Goal: Information Seeking & Learning: Understand process/instructions

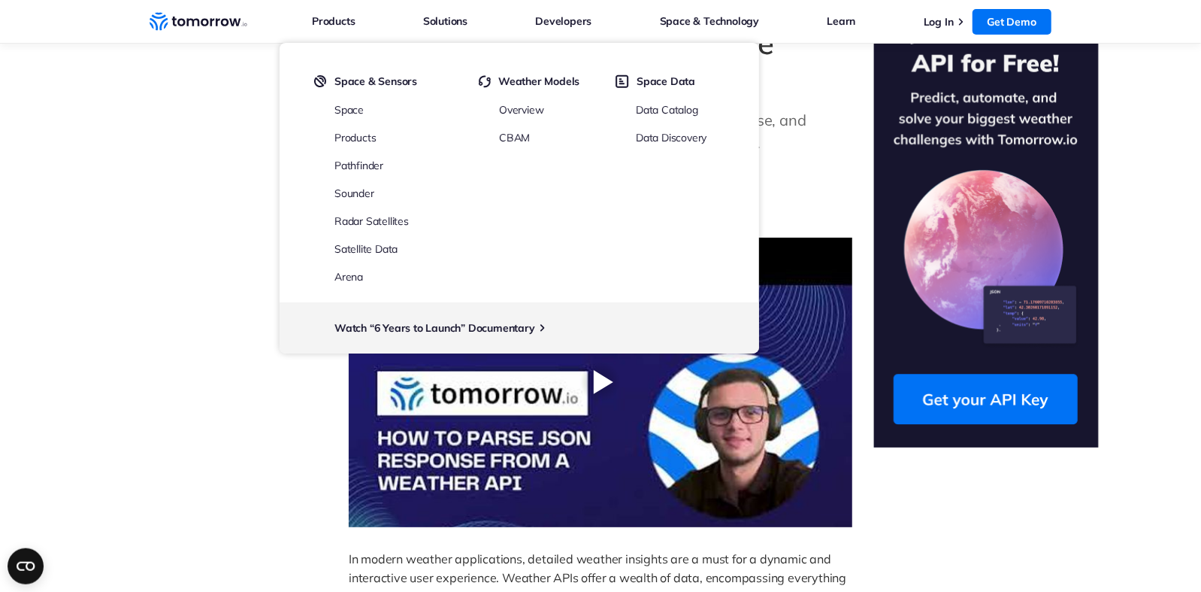
scroll to position [90, 0]
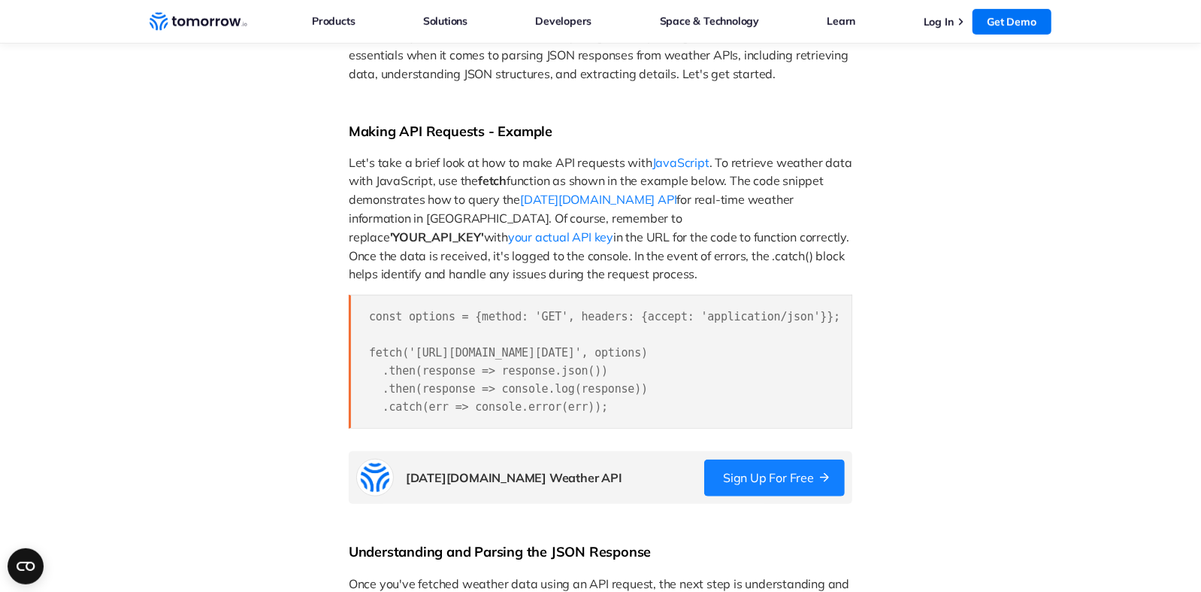
scroll to position [633, 0]
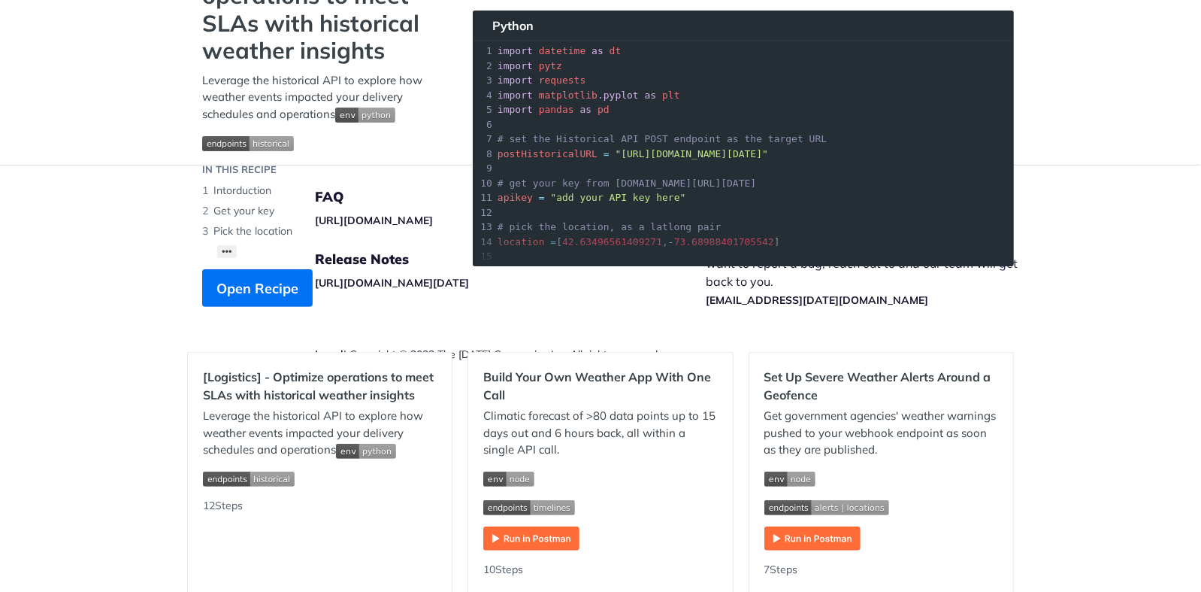
scroll to position [90, 0]
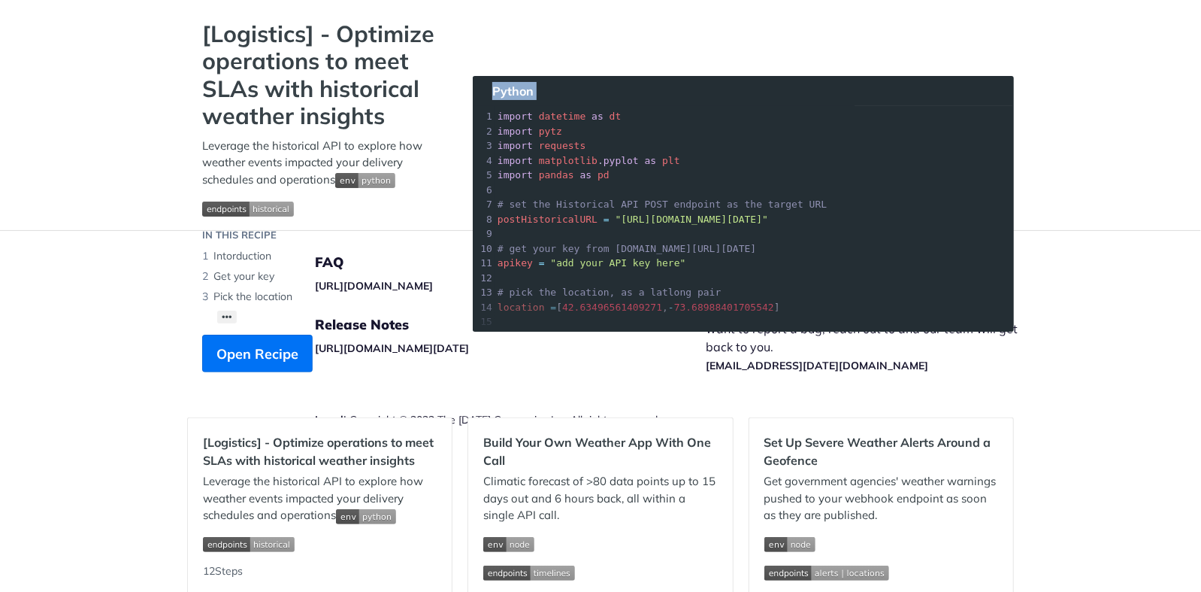
drag, startPoint x: 1010, startPoint y: 143, endPoint x: 1009, endPoint y: 212, distance: 69.2
click at [1009, 212] on section "[Logistics] - Optimize operations to meet SLAs with historical weather insights…" at bounding box center [600, 211] width 827 height 382
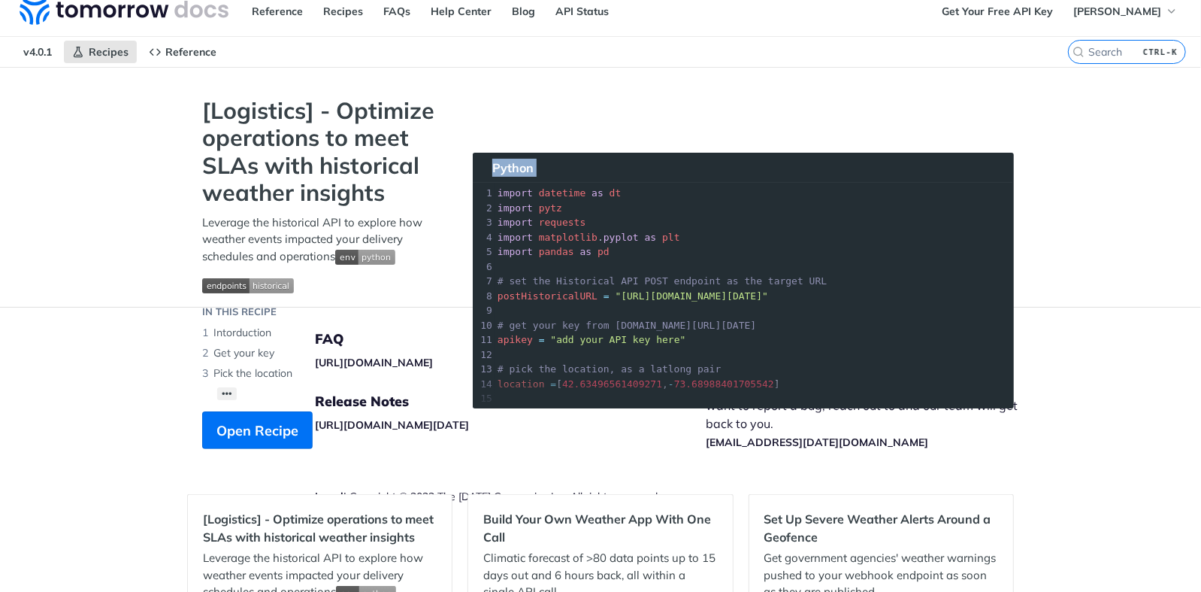
scroll to position [0, 0]
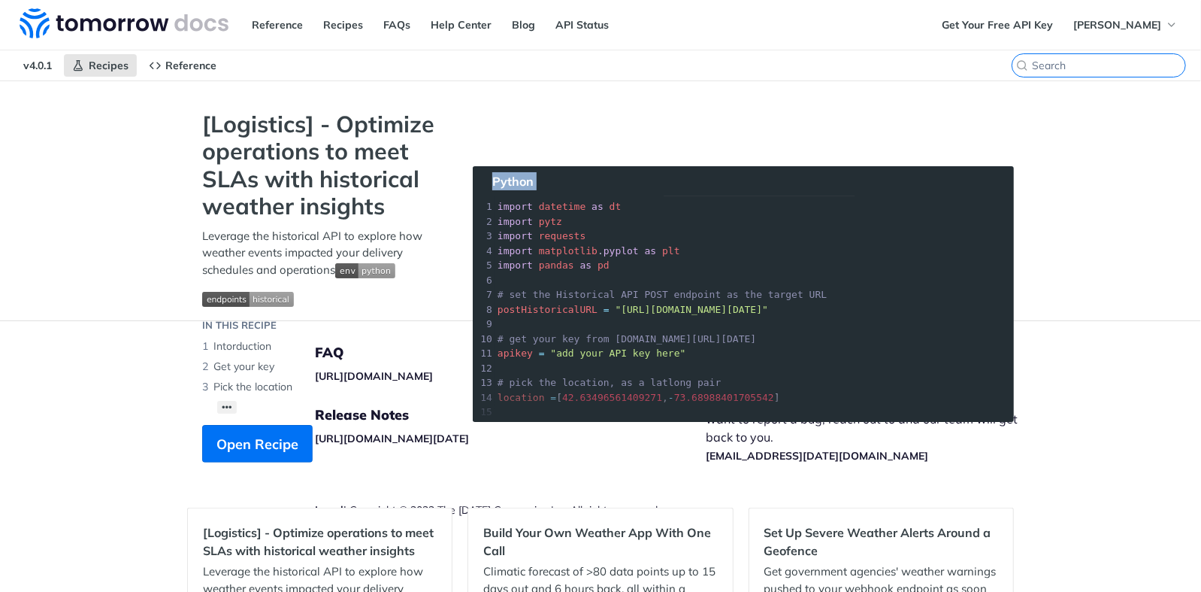
click at [1109, 60] on input "CTRL-K" at bounding box center [1108, 66] width 153 height 14
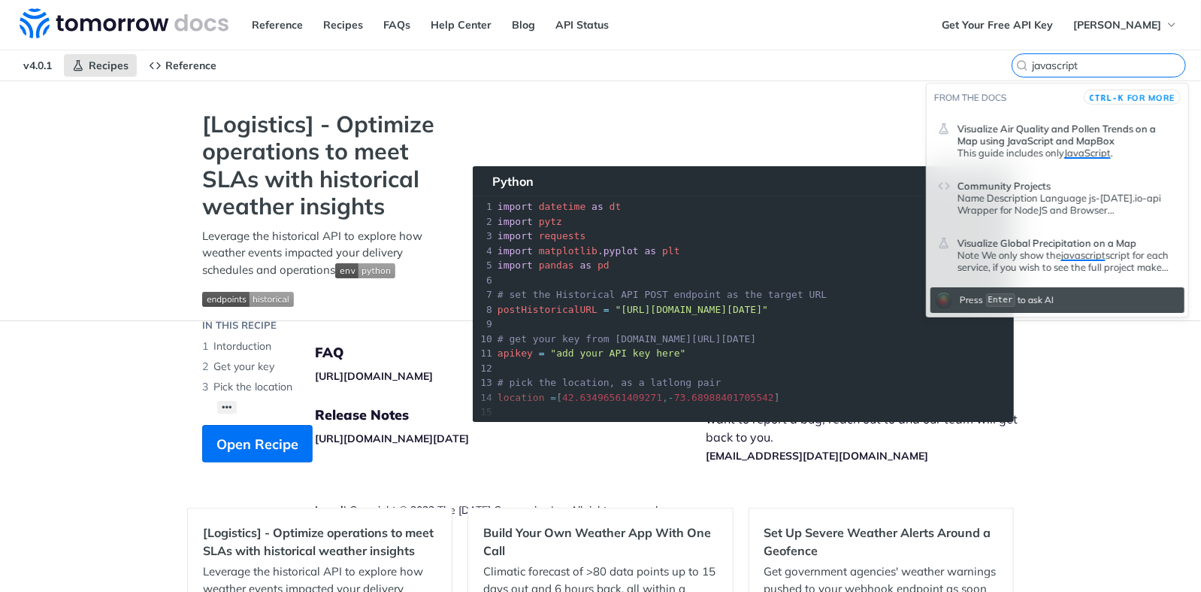
type input "javascript"
click at [1008, 184] on span "Community Projects" at bounding box center [1004, 186] width 93 height 12
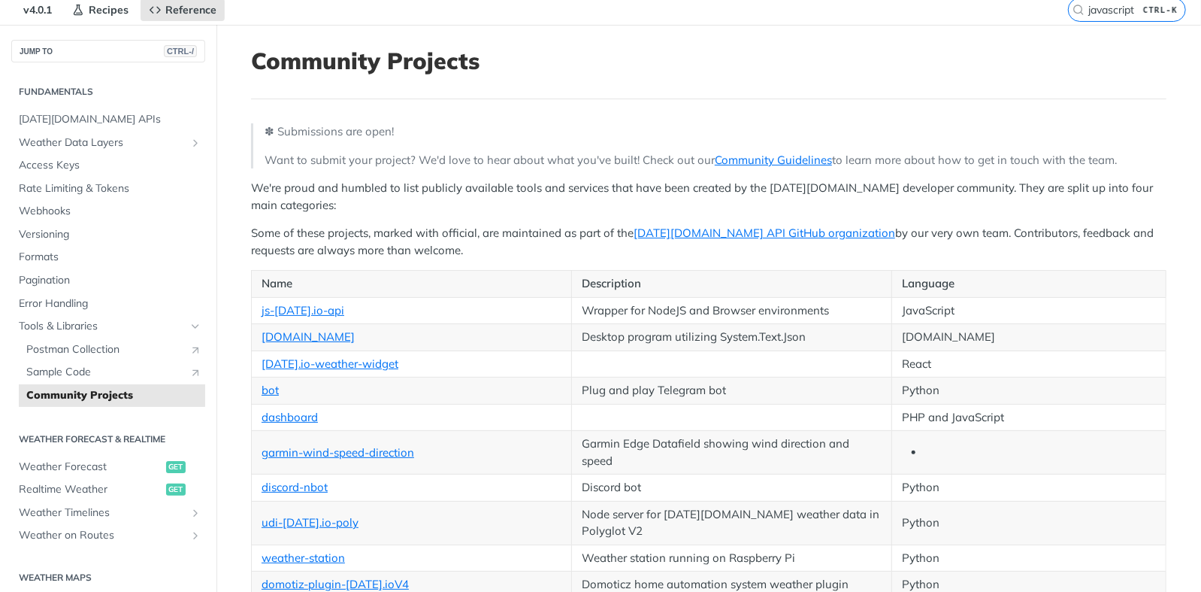
scroll to position [90, 0]
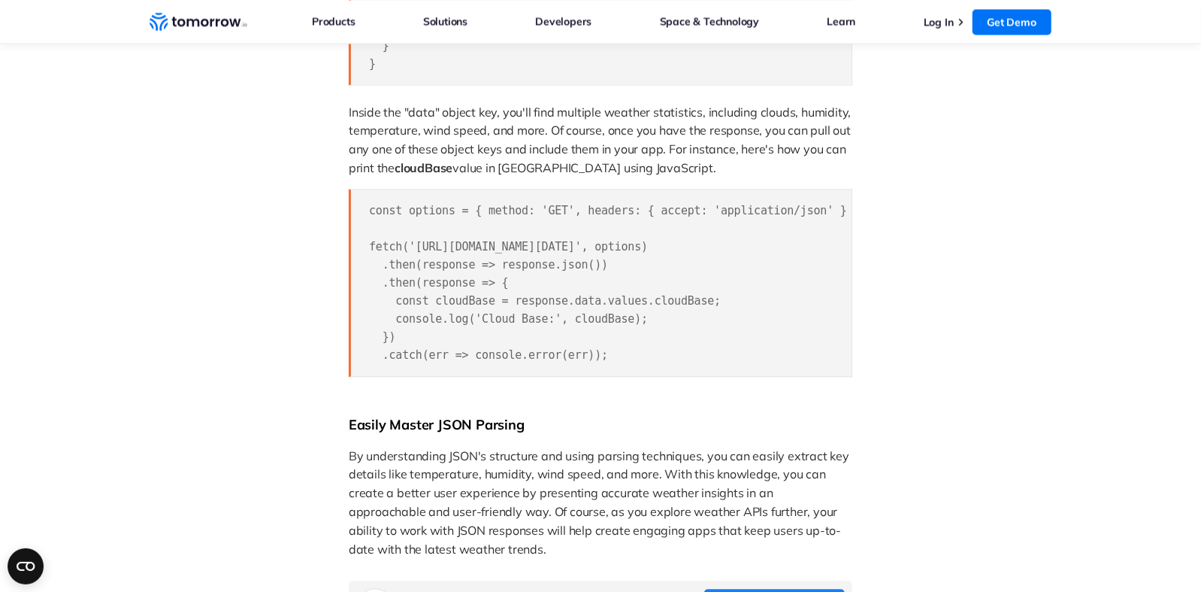
drag, startPoint x: 369, startPoint y: 217, endPoint x: 659, endPoint y: 374, distance: 329.9
click at [659, 374] on pre "const options = { method: 'GET', headers: { accept: 'application/json' } }; fet…" at bounding box center [601, 283] width 504 height 188
copy span "const options = { method: 'GET', headers: { accept: 'application/json' } }; fet…"
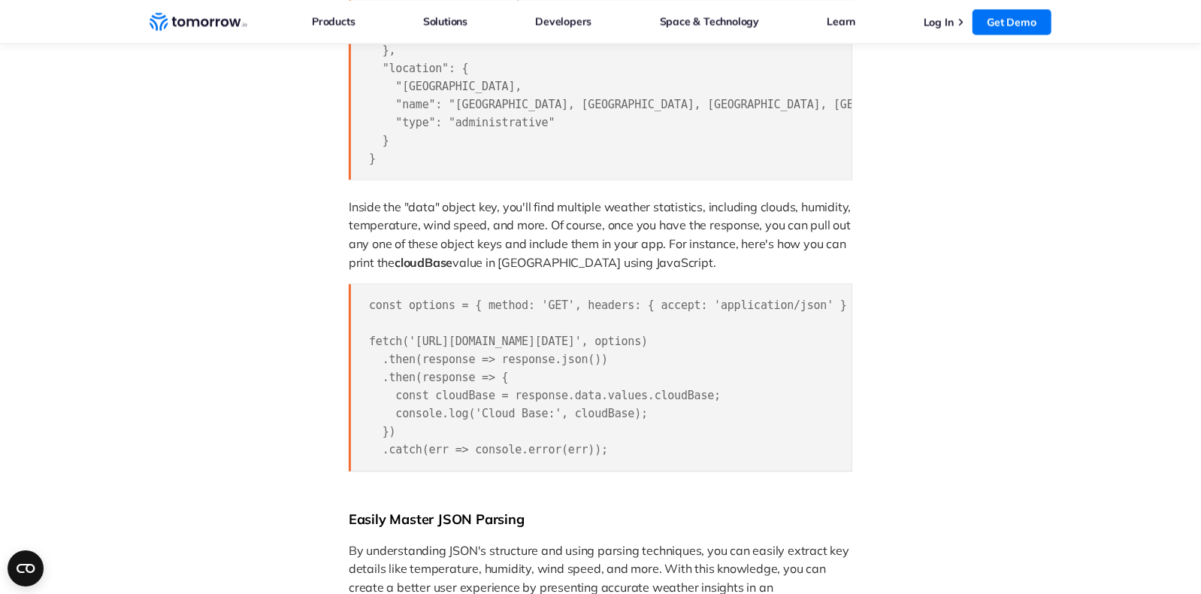
scroll to position [1810, 0]
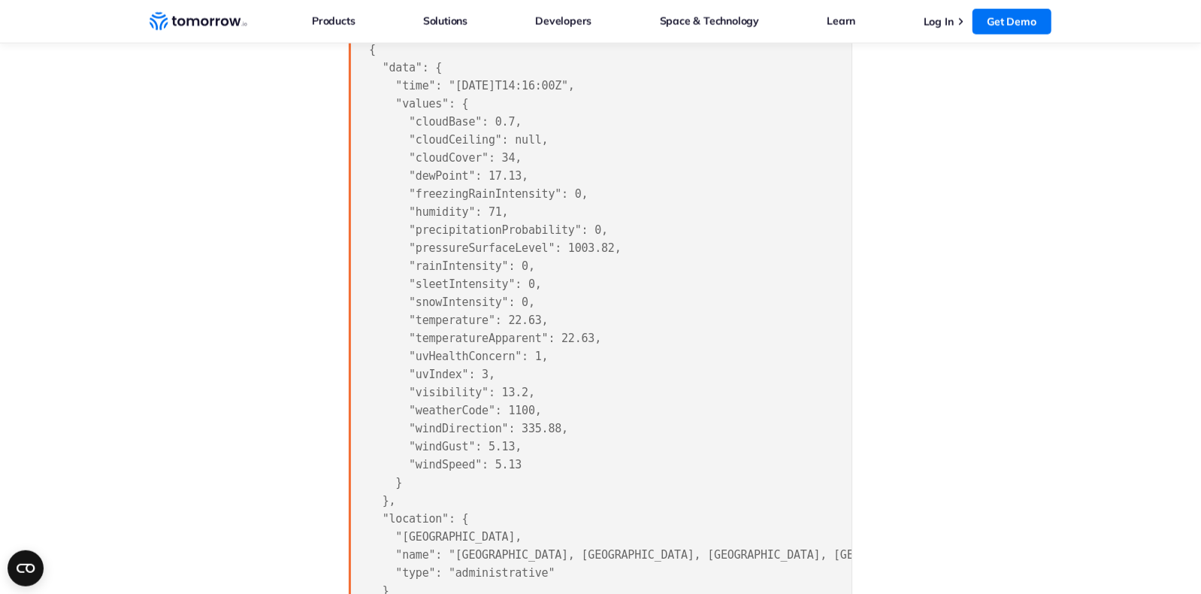
scroll to position [1357, 0]
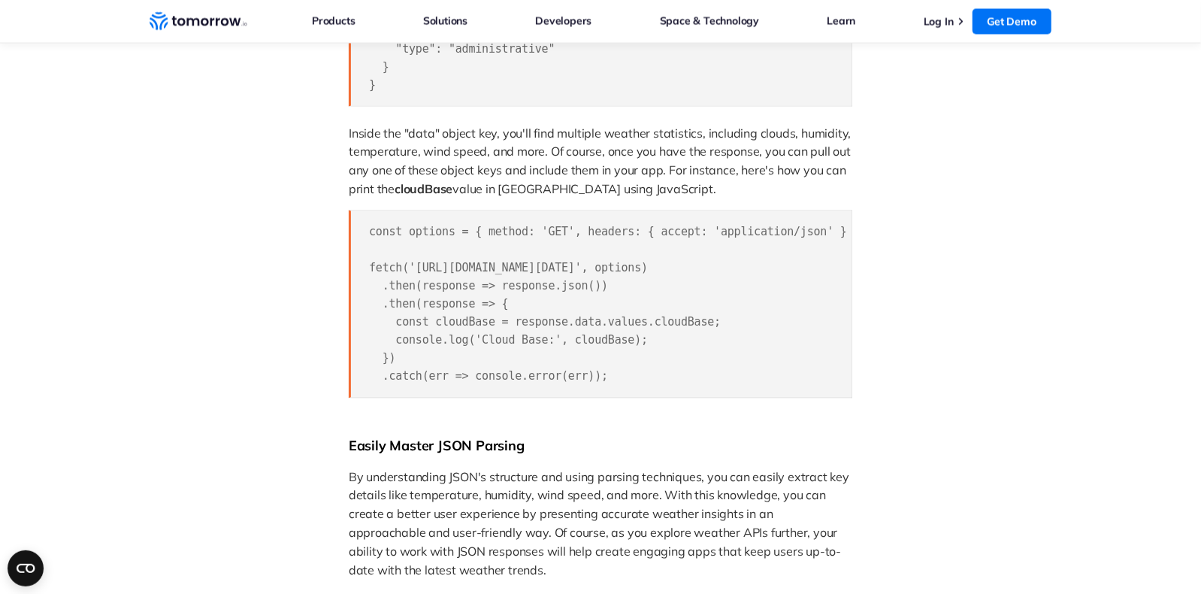
scroll to position [1900, 0]
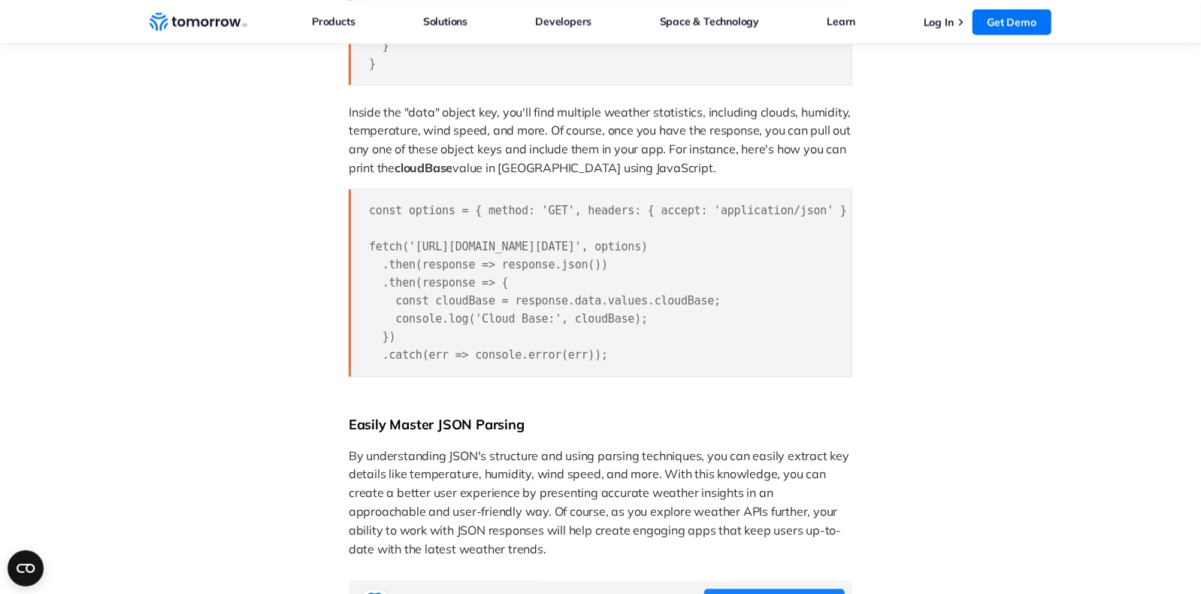
drag, startPoint x: 371, startPoint y: 253, endPoint x: 614, endPoint y: 361, distance: 265.8
click at [614, 361] on pre "const options = { method: 'GET', headers: { accept: 'application/json' } }; fet…" at bounding box center [601, 283] width 504 height 188
copy span "fetch('https://api.tomorrow.io/v4/weather/realtime?location=toronto&apikey=YOUR…"
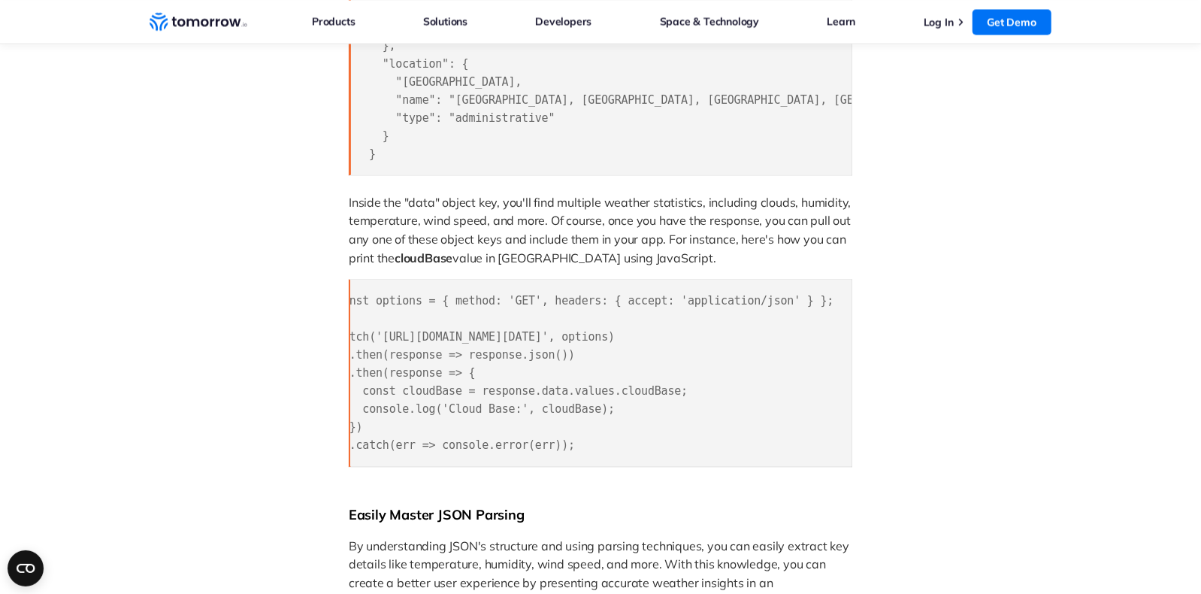
scroll to position [0, 26]
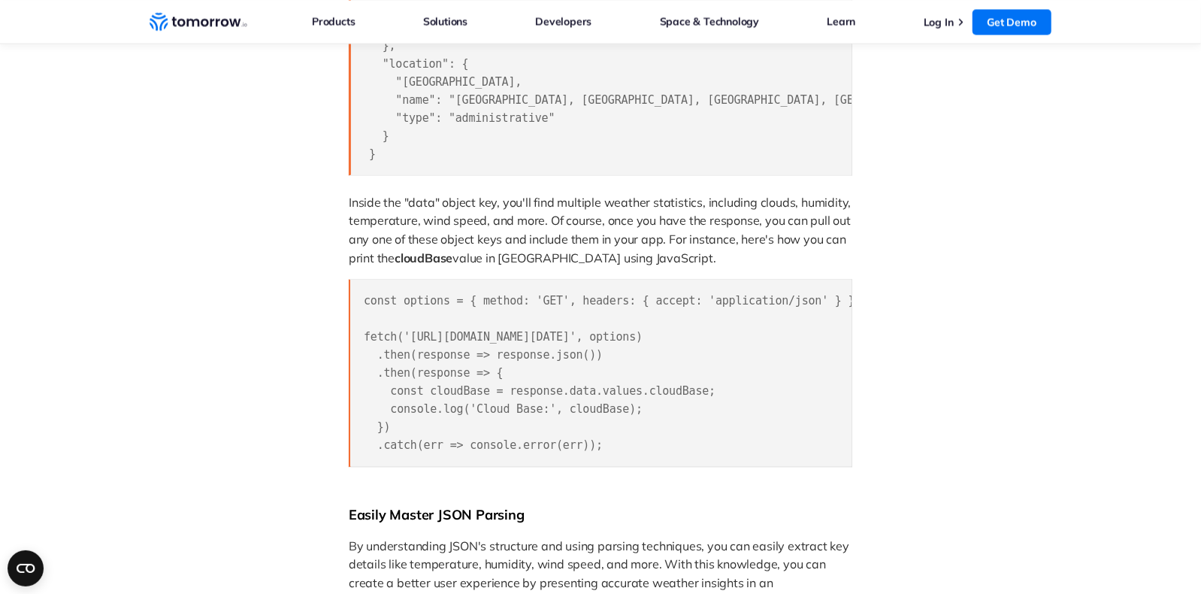
scroll to position [0, 0]
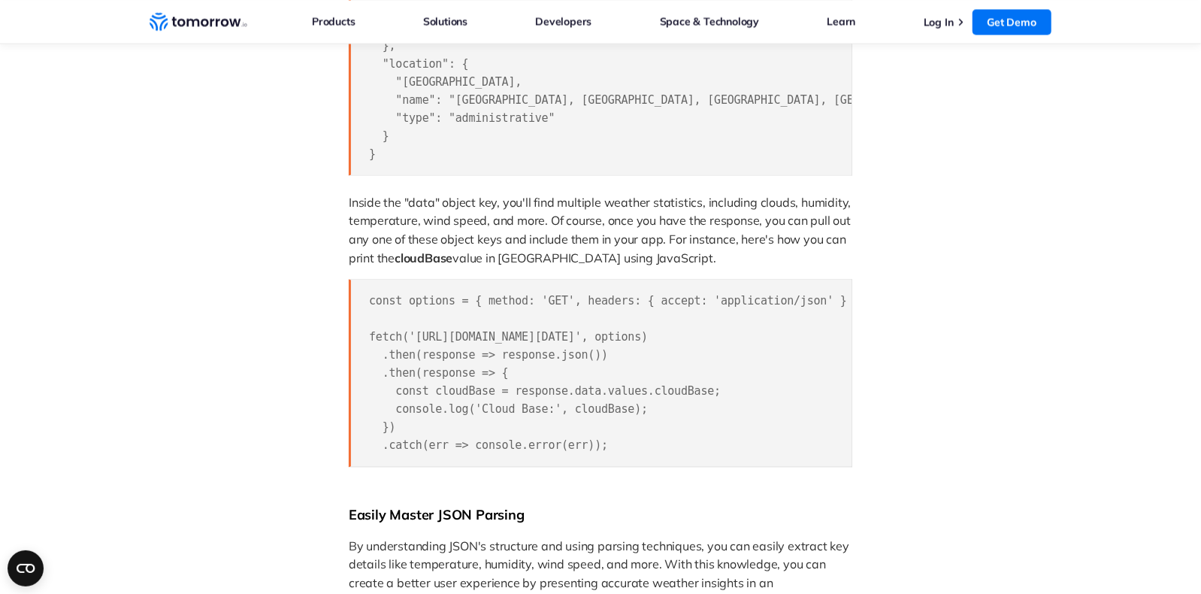
drag, startPoint x: 369, startPoint y: 307, endPoint x: 602, endPoint y: 455, distance: 276.1
click at [602, 455] on pre "const options = { method: 'GET', headers: { accept: 'application/json' } }; fet…" at bounding box center [601, 373] width 504 height 188
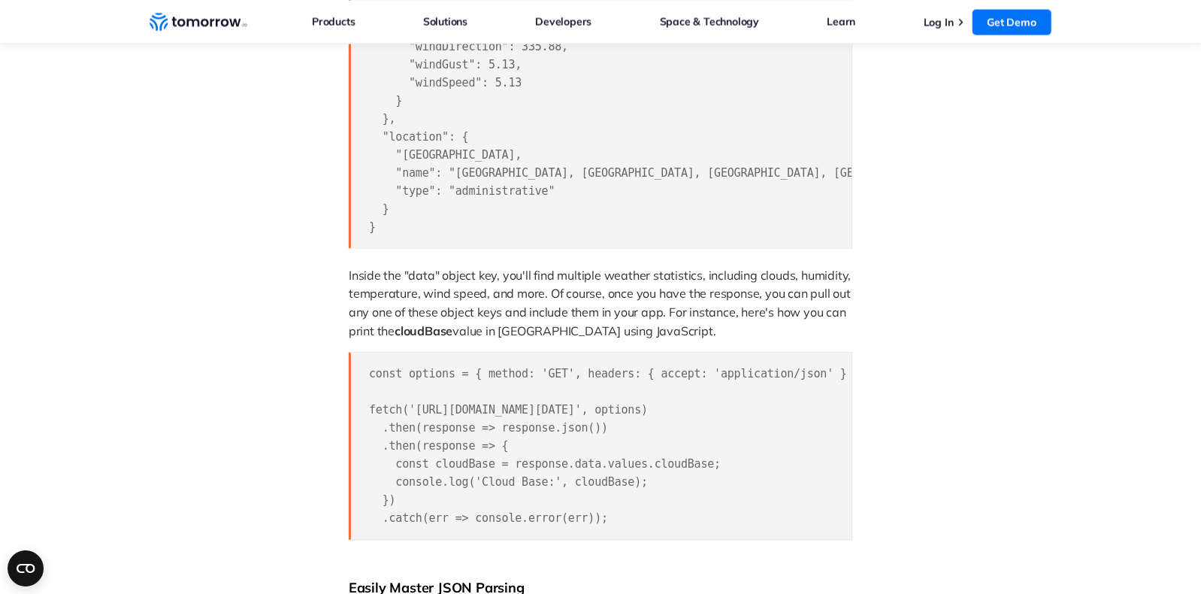
scroll to position [1719, 0]
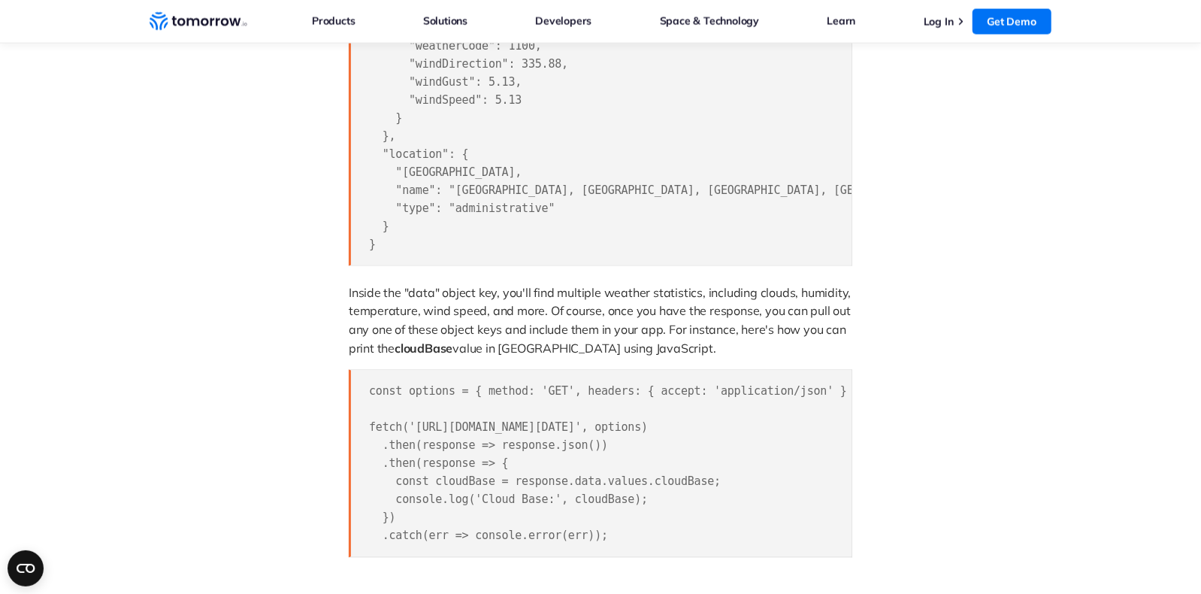
copy span "const options = { method: 'GET', headers: { accept: 'application/json' } }; fet…"
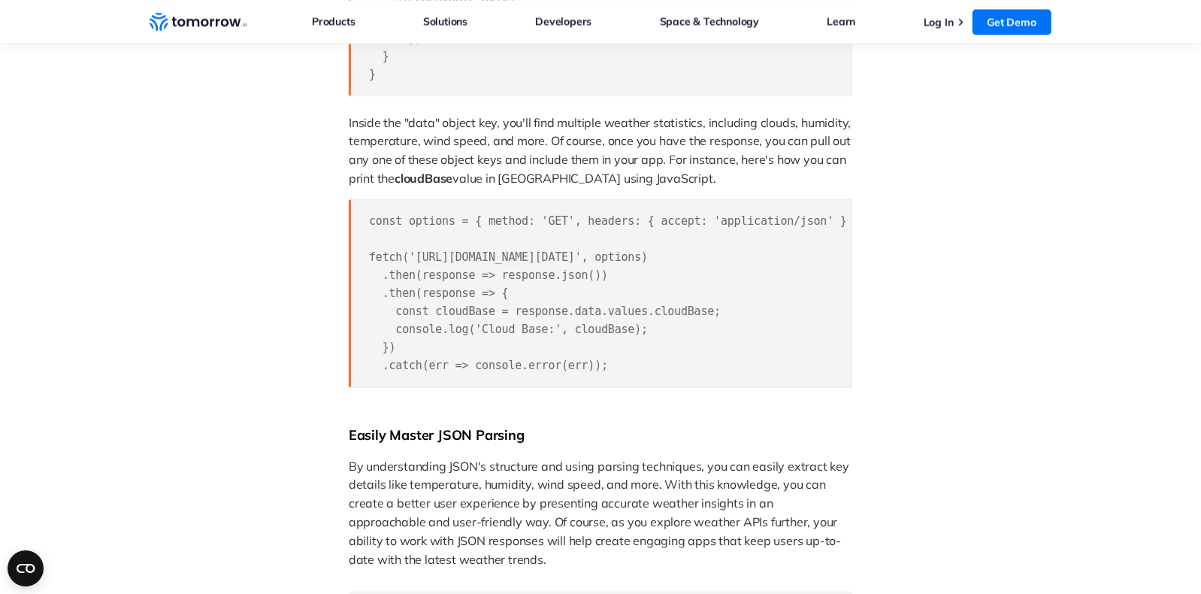
scroll to position [1900, 0]
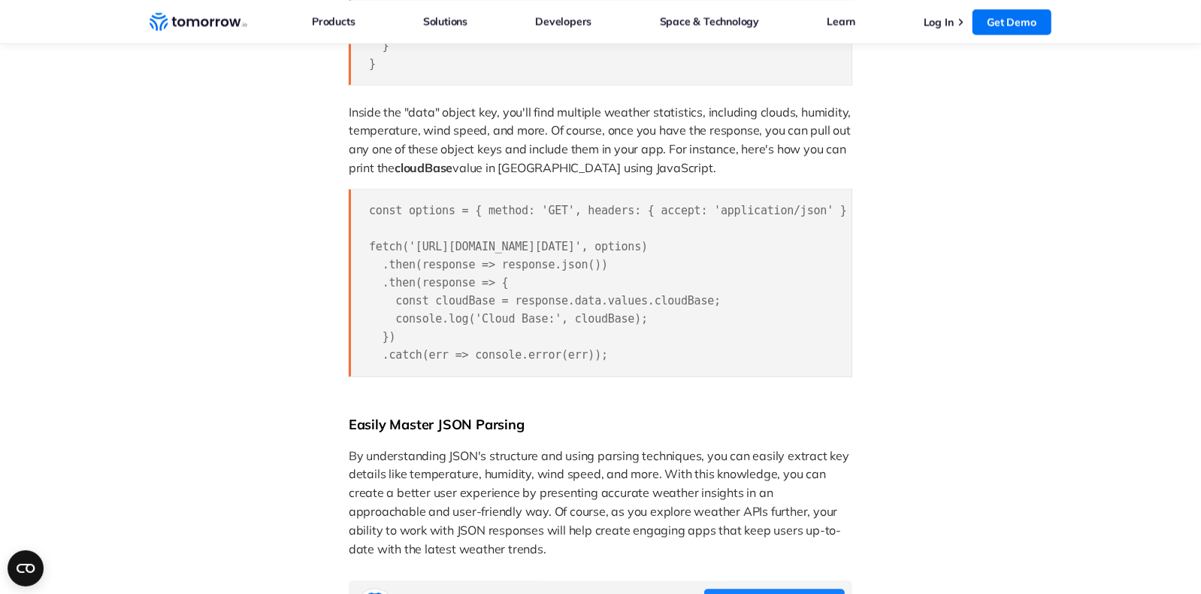
drag, startPoint x: 371, startPoint y: 219, endPoint x: 593, endPoint y: 362, distance: 264.8
click at [593, 362] on pre "const options = { method: 'GET', headers: { accept: 'application/json' } }; fet…" at bounding box center [601, 283] width 504 height 188
copy span "const options = { method: 'GET', headers: { accept: 'application/json' } }; fet…"
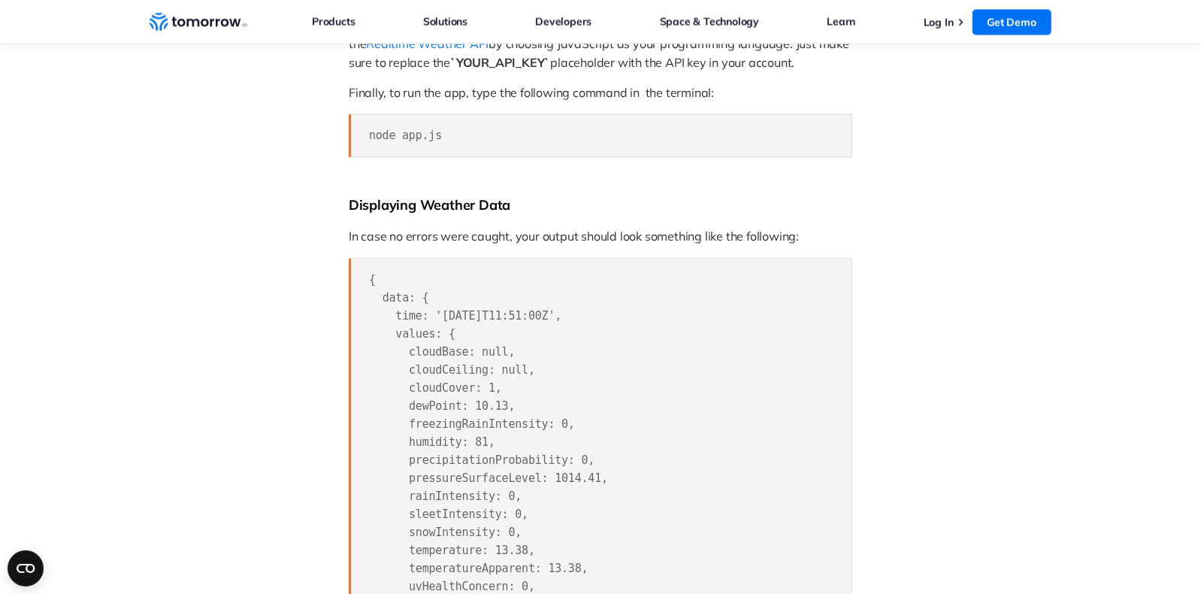
scroll to position [2081, 0]
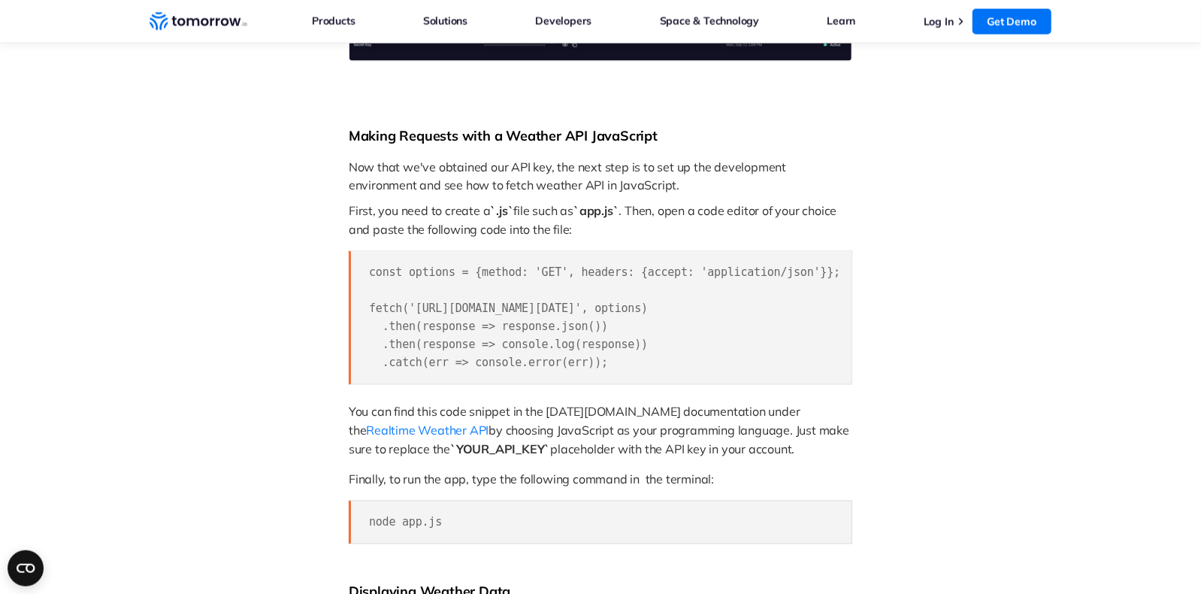
scroll to position [1538, 0]
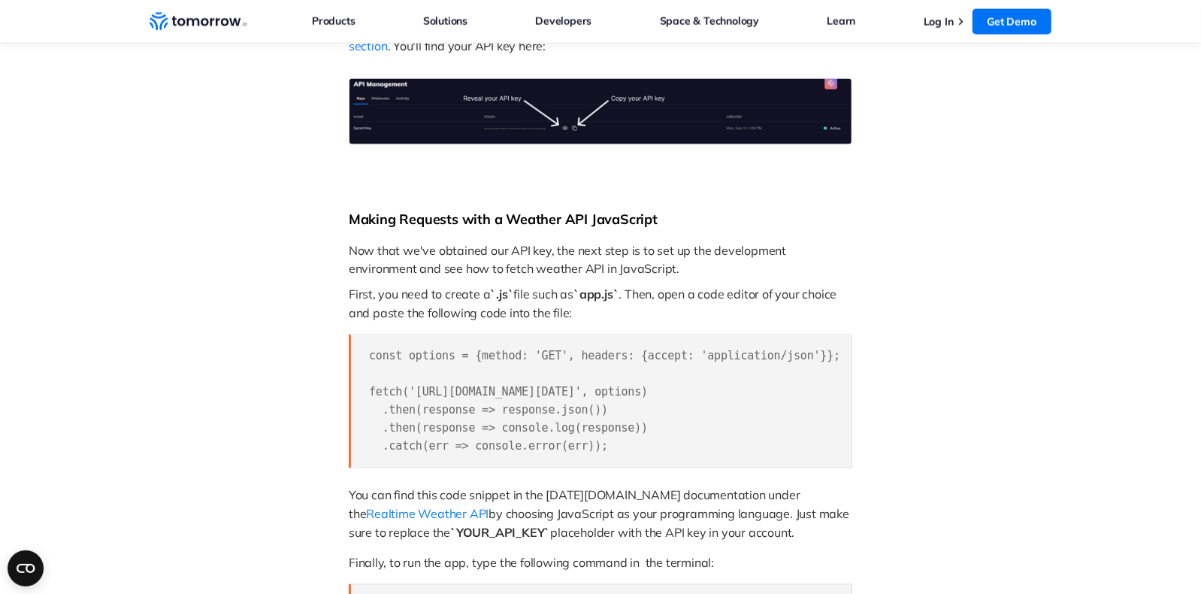
click at [168, 318] on div at bounding box center [215, 144] width 237 height 3126
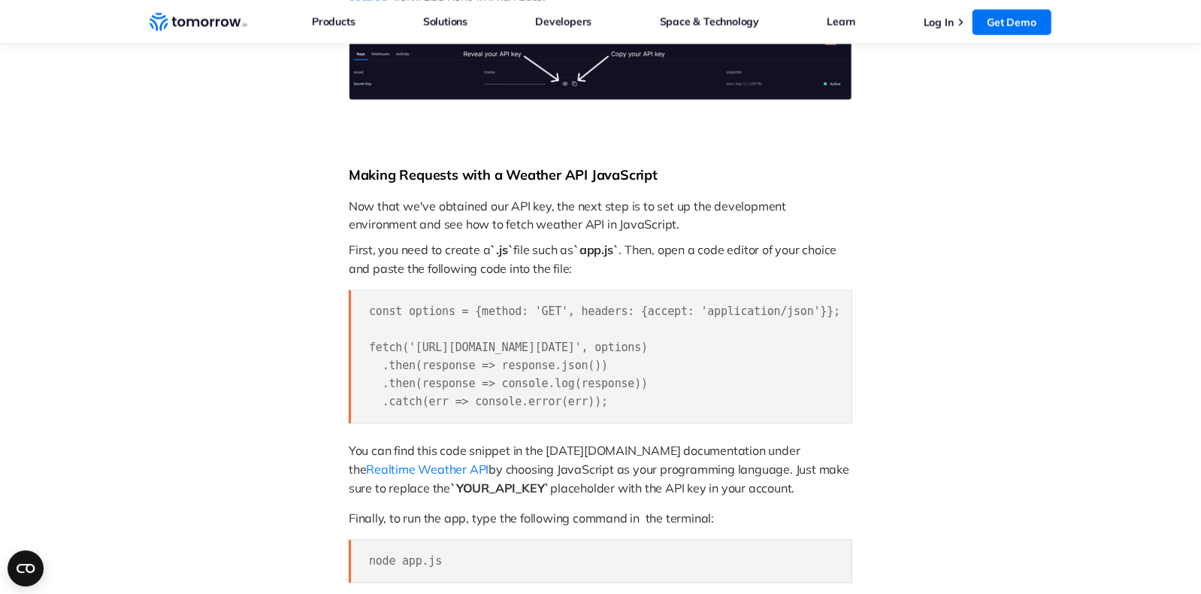
scroll to position [1629, 0]
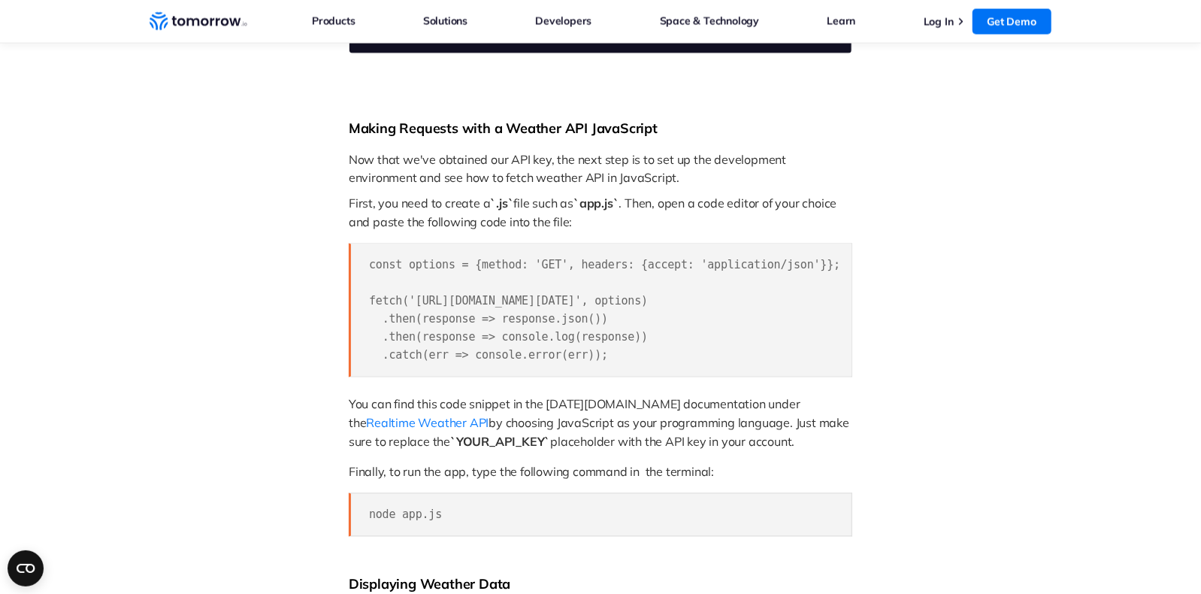
drag, startPoint x: 371, startPoint y: 256, endPoint x: 646, endPoint y: 352, distance: 291.9
click at [646, 352] on pre "const options = {method: 'GET', headers: {accept: 'application/json'}}; fetch('…" at bounding box center [601, 311] width 504 height 134
copy span "const options = {method: 'GET', headers: {accept: 'application/json'}}; fetch('…"
click at [188, 263] on div at bounding box center [215, 53] width 237 height 3126
click at [148, 376] on div at bounding box center [215, 53] width 237 height 3126
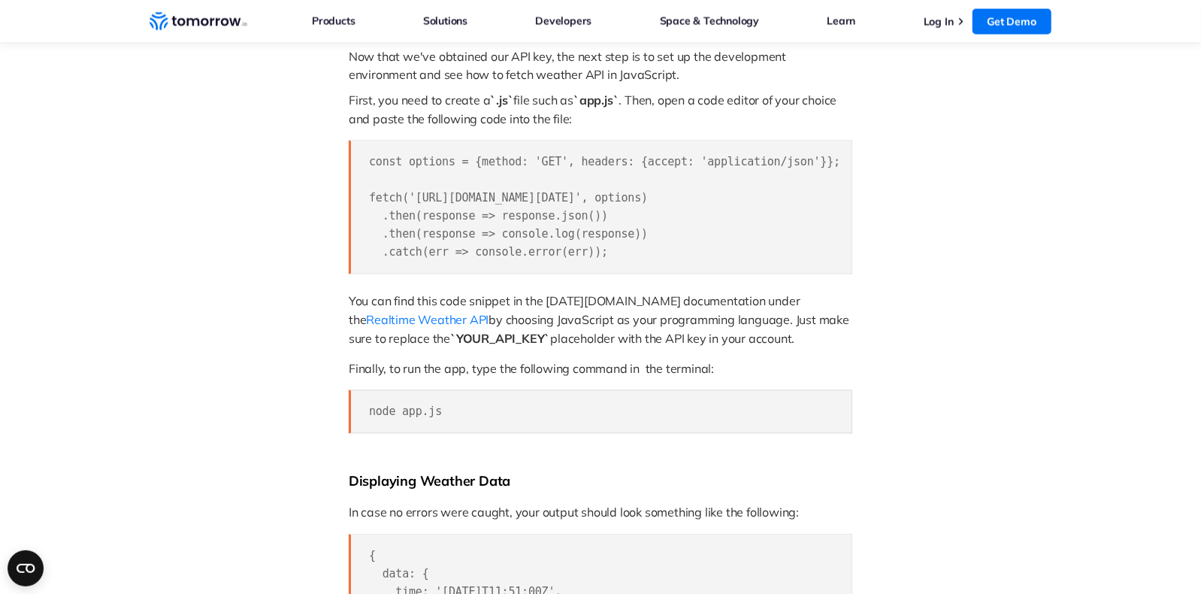
scroll to position [1719, 0]
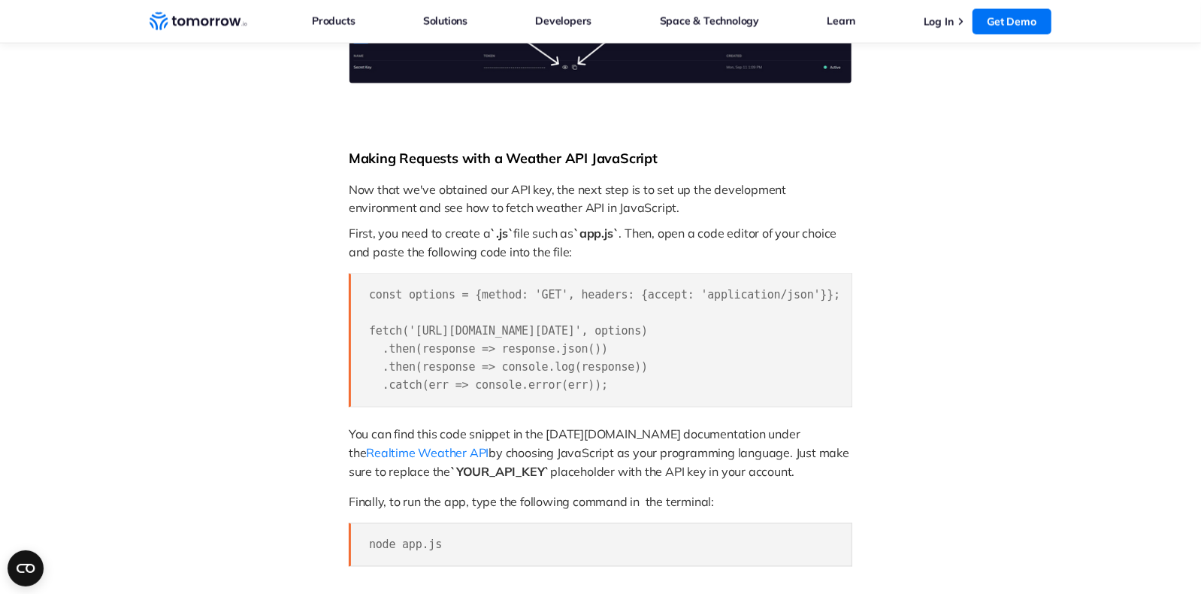
scroll to position [1629, 0]
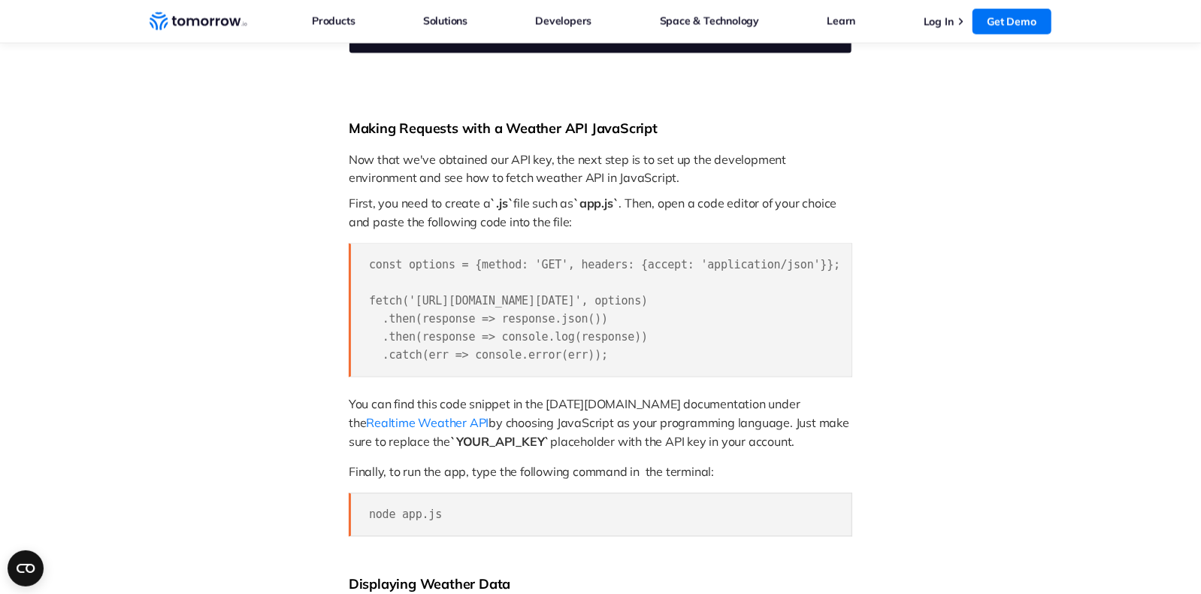
click at [274, 373] on div at bounding box center [215, 53] width 237 height 3126
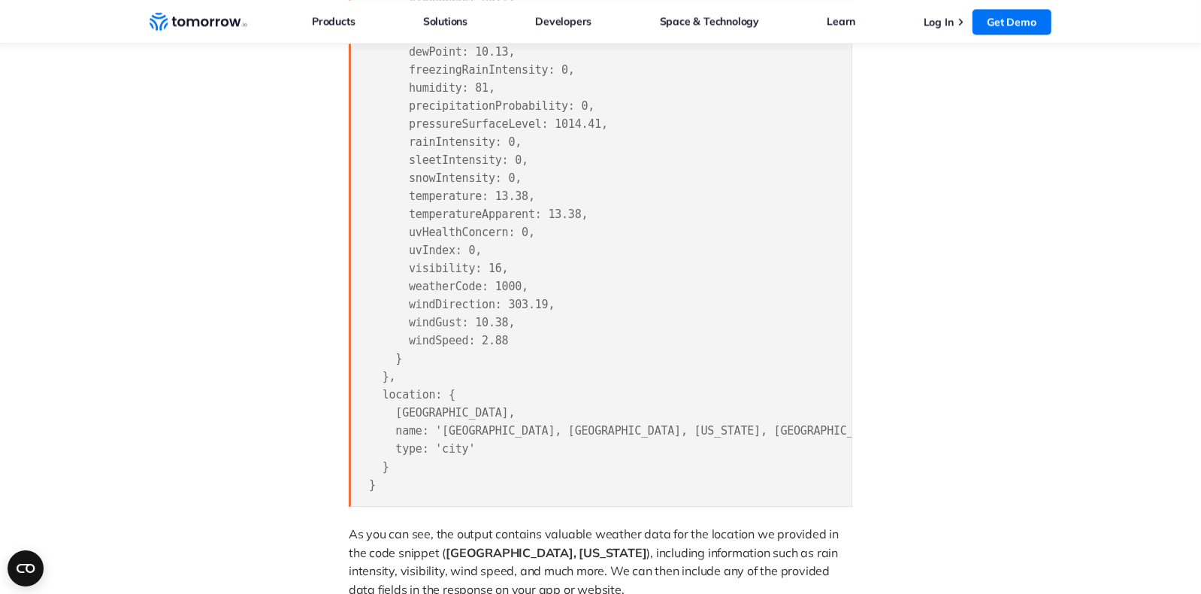
scroll to position [2352, 0]
